Goal: Task Accomplishment & Management: Manage account settings

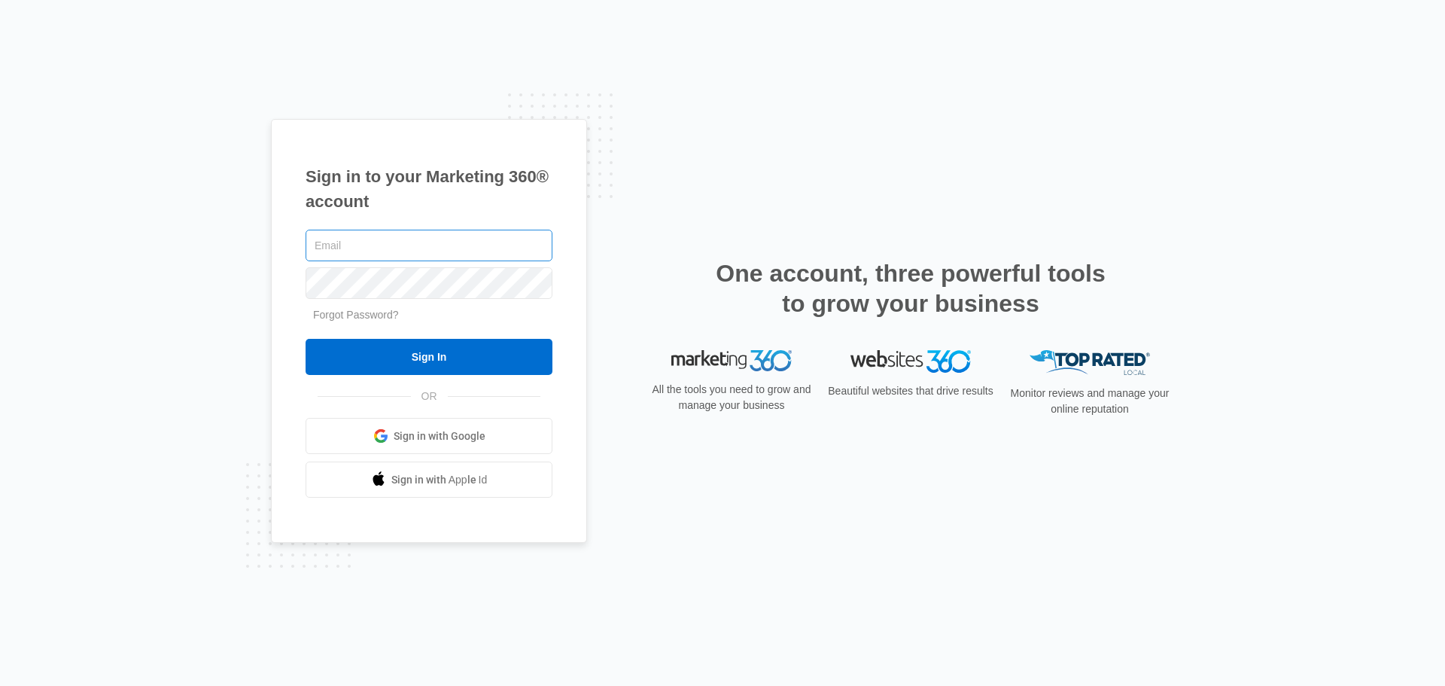
drag, startPoint x: 0, startPoint y: 0, endPoint x: 348, endPoint y: 240, distance: 422.5
click at [348, 240] on input "text" at bounding box center [429, 246] width 247 height 32
type input "[EMAIL_ADDRESS][DOMAIN_NAME]"
click at [306, 339] on input "Sign In" at bounding box center [429, 357] width 247 height 36
